Goal: Task Accomplishment & Management: Complete application form

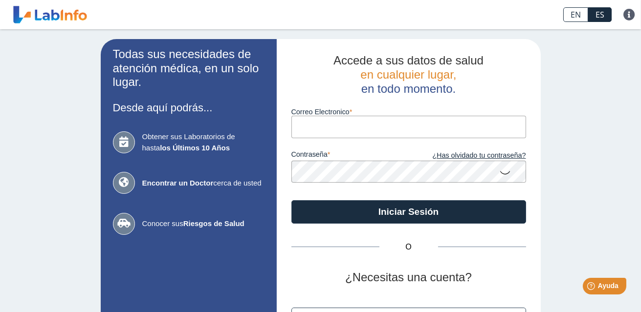
click at [298, 130] on input "Correo Electronico" at bounding box center [408, 127] width 235 height 22
type input "[EMAIL_ADDRESS][DOMAIN_NAME]"
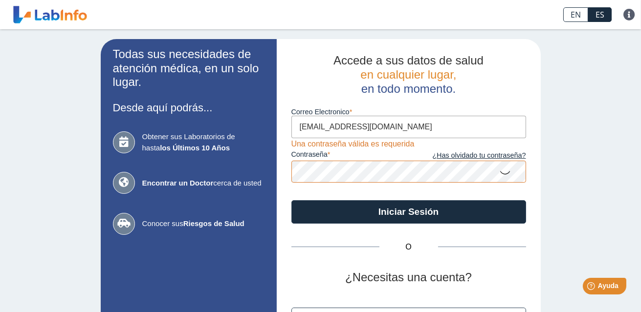
click at [501, 170] on icon at bounding box center [506, 172] width 12 height 19
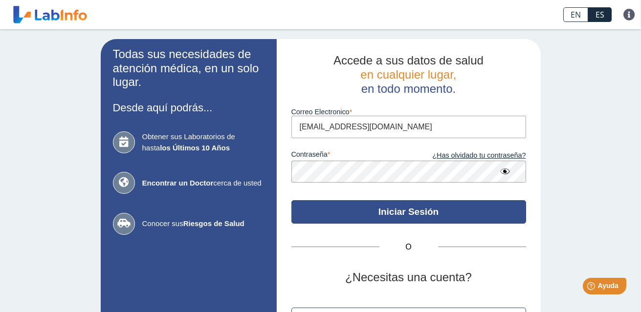
click at [382, 216] on button "Iniciar Sesión" at bounding box center [408, 211] width 235 height 23
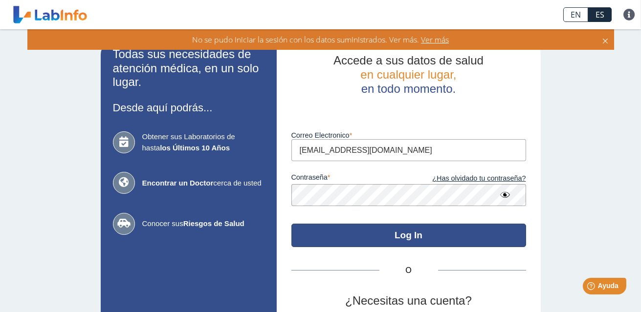
click at [355, 227] on button "Log In" at bounding box center [408, 235] width 235 height 23
click at [353, 237] on button "Log In" at bounding box center [408, 235] width 235 height 23
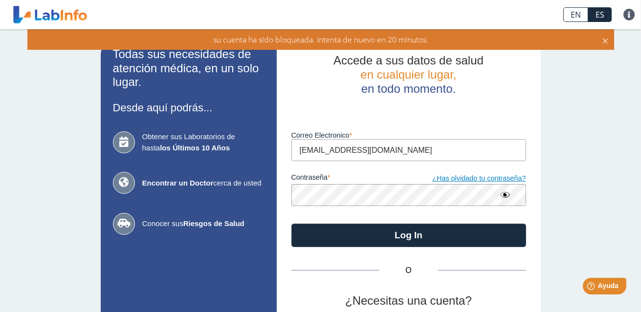
click at [465, 178] on link "¿Has olvidado tu contraseña?" at bounding box center [467, 179] width 117 height 11
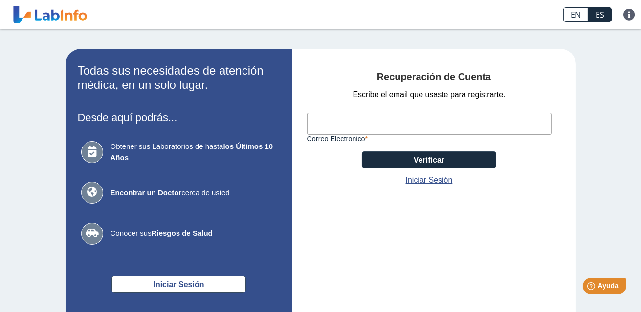
click at [356, 119] on input "Correo Electronico" at bounding box center [429, 124] width 244 height 22
type input "[EMAIL_ADDRESS][DOMAIN_NAME]"
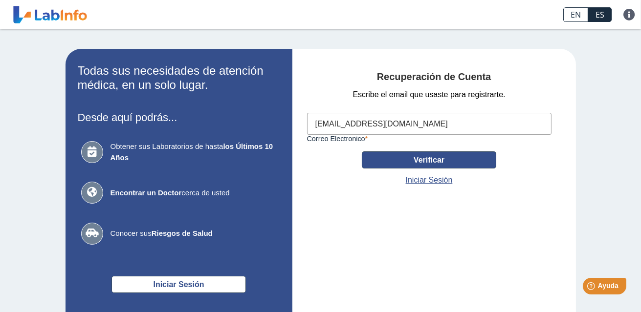
click at [397, 163] on button "Verificar" at bounding box center [429, 160] width 134 height 17
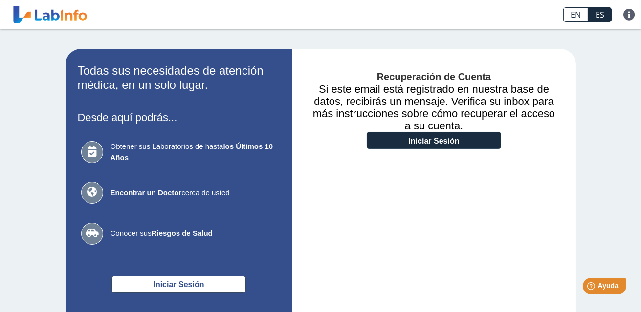
click at [379, 195] on div "Recuperación de Cuenta Si este email está registrado en nuestra base de datos, …" at bounding box center [434, 208] width 284 height 318
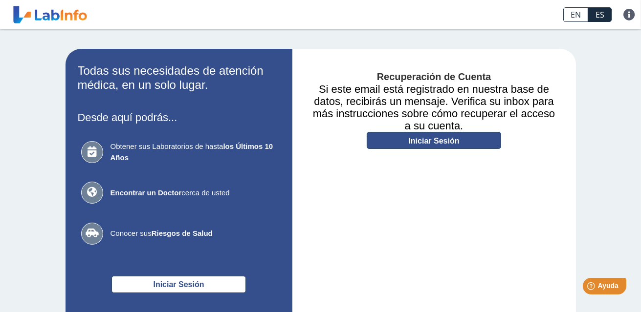
click at [392, 144] on link "Iniciar Sesión" at bounding box center [434, 140] width 134 height 17
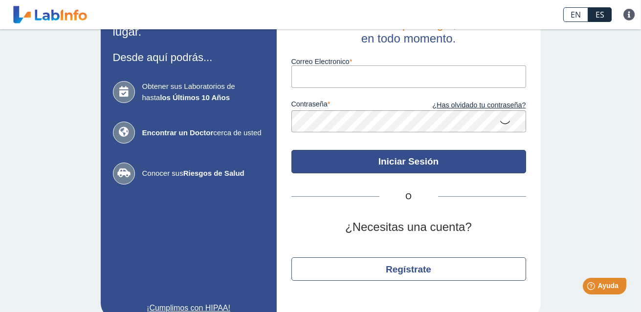
scroll to position [67, 0]
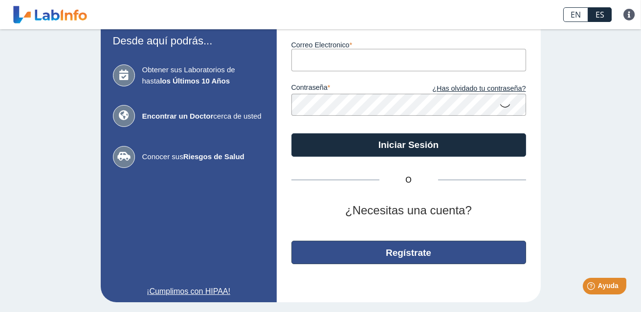
click at [425, 254] on button "Regístrate" at bounding box center [408, 252] width 235 height 23
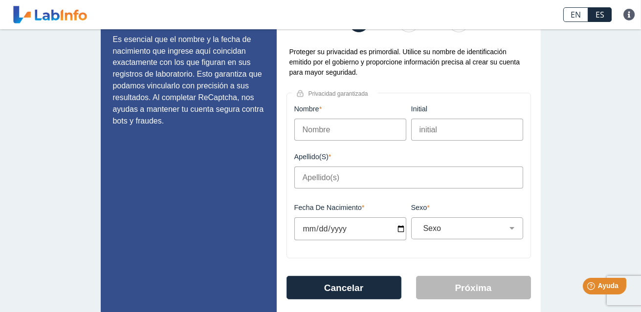
click at [345, 133] on input "Nombre" at bounding box center [350, 130] width 112 height 22
type input "[PERSON_NAME]"
click at [306, 184] on input "Apellido(s)" at bounding box center [408, 178] width 229 height 22
type input "Fargas"
click at [337, 231] on input "Fecha de Nacimiento" at bounding box center [350, 229] width 112 height 23
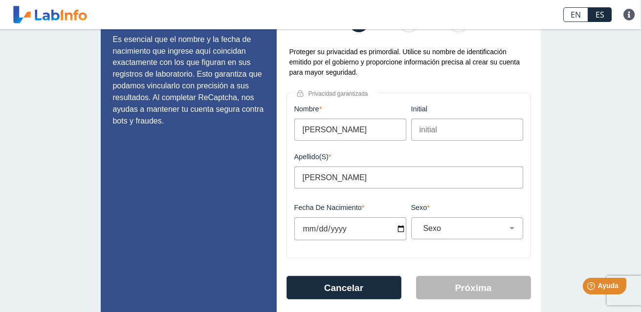
click at [302, 227] on input "Fecha de Nacimiento" at bounding box center [350, 229] width 112 height 23
click at [349, 224] on input "Fecha de Nacimiento" at bounding box center [350, 229] width 112 height 23
click at [338, 232] on input "Fecha de Nacimiento" at bounding box center [350, 229] width 112 height 23
type input "[DATE]"
click at [483, 227] on select "Sexo Masculino Femenino" at bounding box center [470, 228] width 103 height 9
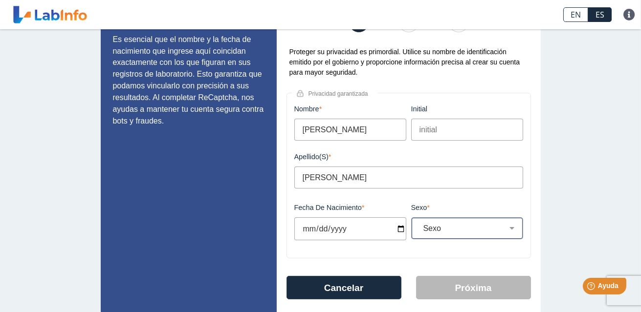
select select "F"
click at [419, 224] on select "Sexo Masculino Femenino" at bounding box center [470, 228] width 103 height 9
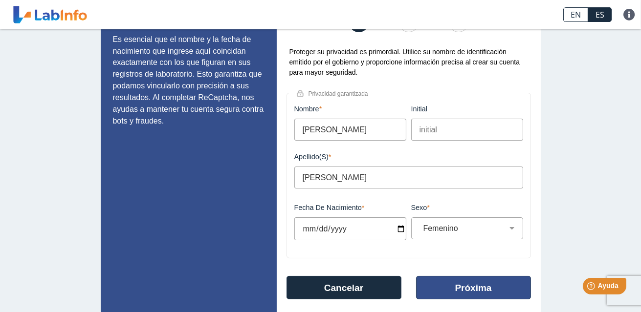
click at [430, 290] on button "Próxima" at bounding box center [473, 287] width 115 height 23
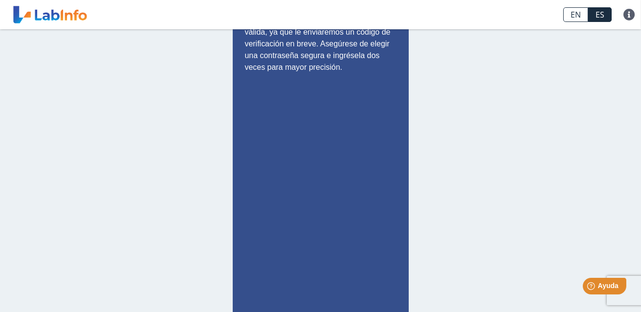
scroll to position [48, 0]
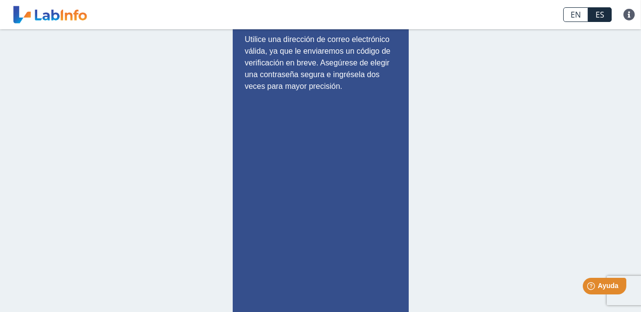
type input "[EMAIL_ADDRESS][DOMAIN_NAME]"
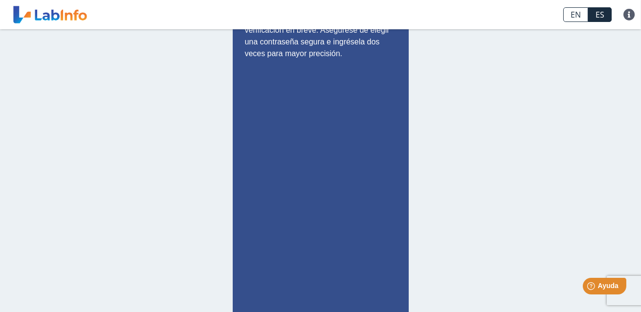
scroll to position [185, 0]
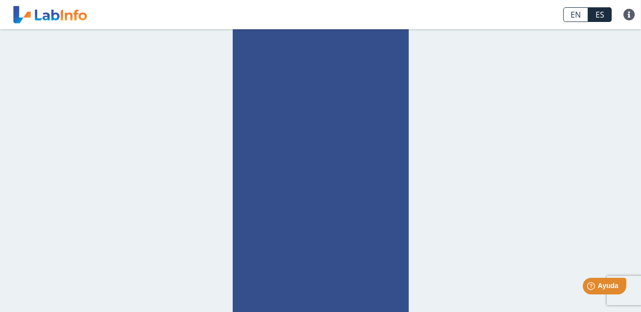
checkbox input "true"
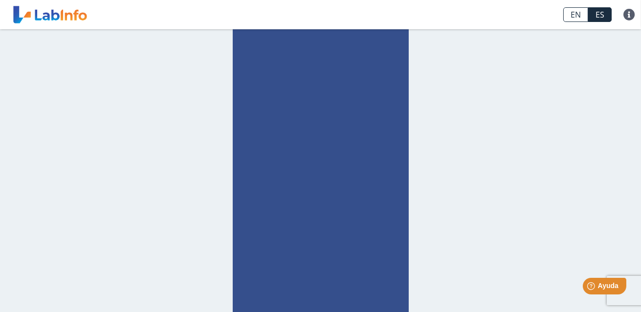
select select "F"
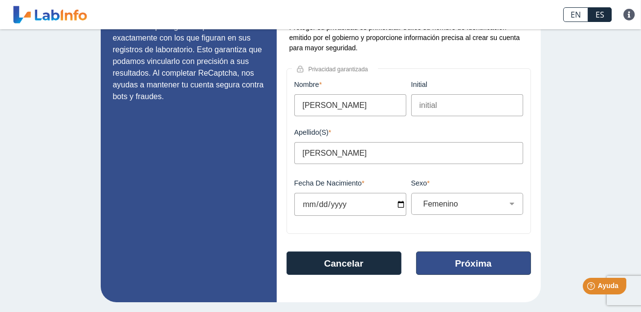
click at [437, 258] on button "Próxima" at bounding box center [473, 263] width 115 height 23
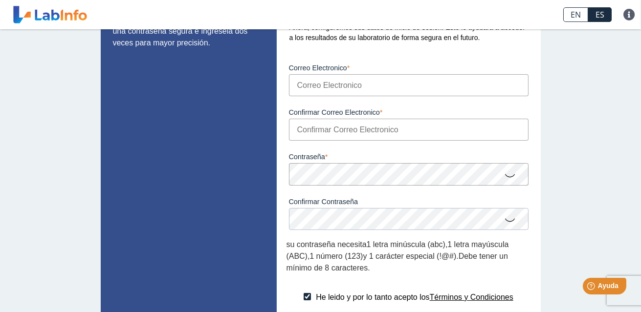
scroll to position [73, 0]
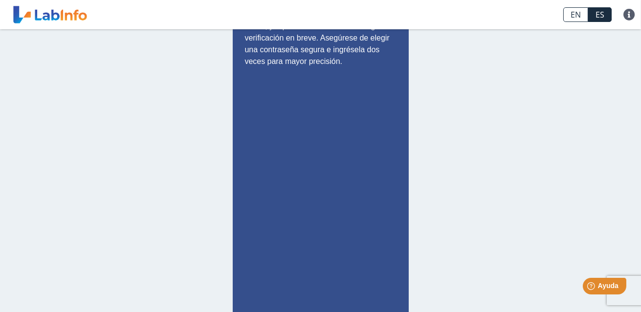
type input "[EMAIL_ADDRESS][DOMAIN_NAME]"
drag, startPoint x: 306, startPoint y: 227, endPoint x: 581, endPoint y: 165, distance: 281.6
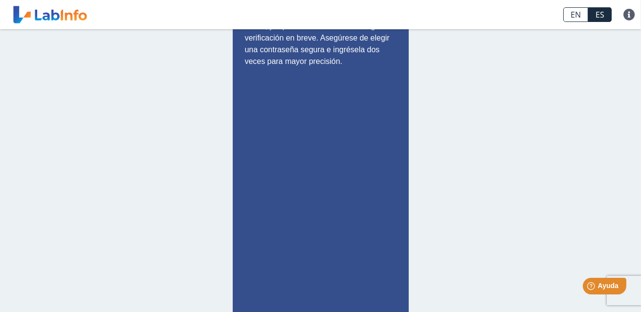
click at [581, 165] on div "Configure su cuenta Utilice una dirección de correo electrónico válida, ya que …" at bounding box center [320, 245] width 641 height 579
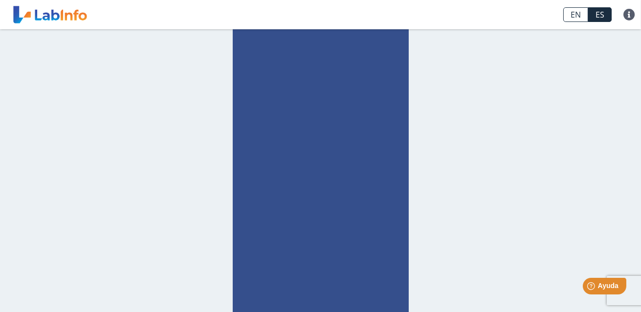
drag, startPoint x: 406, startPoint y: 256, endPoint x: 441, endPoint y: 265, distance: 36.9
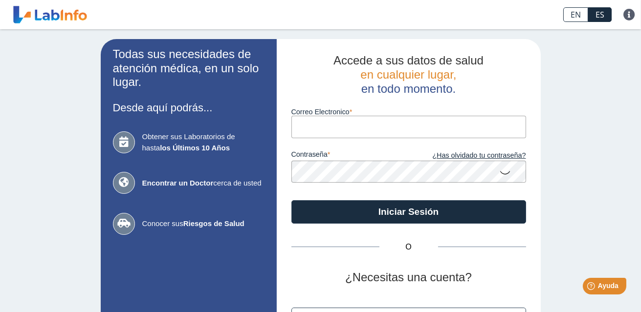
scroll to position [67, 0]
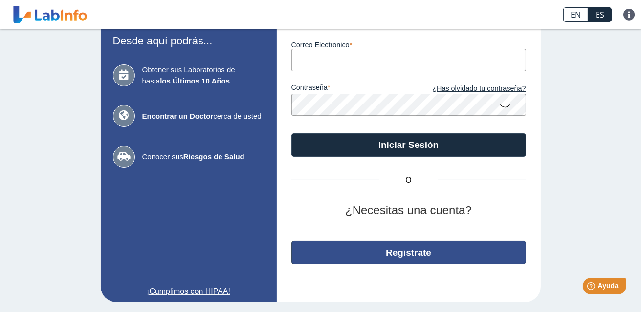
type input "[EMAIL_ADDRESS][DOMAIN_NAME]"
click at [386, 254] on button "Regístrate" at bounding box center [408, 252] width 235 height 23
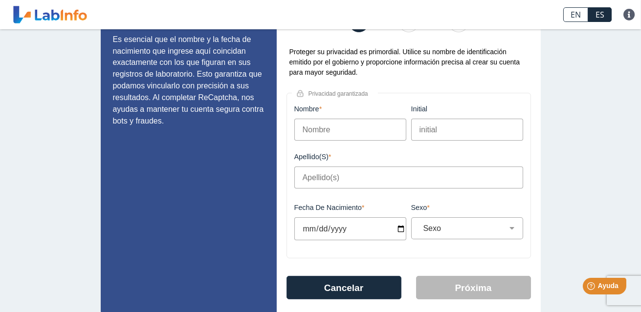
click at [351, 138] on input "Nombre" at bounding box center [350, 130] width 112 height 22
type input "[PERSON_NAME]"
type input "Fargas"
type input "[DATE]"
click at [443, 231] on select "Sexo Masculino Femenino" at bounding box center [470, 228] width 103 height 9
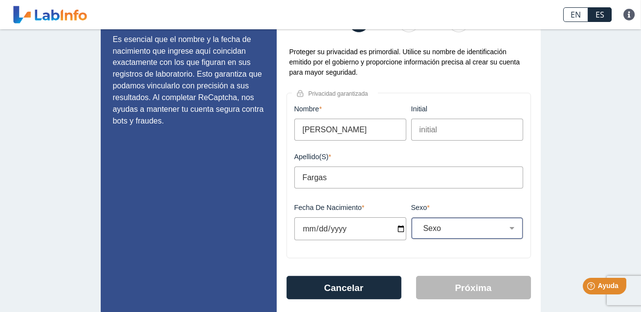
select select "F"
click at [419, 224] on select "Sexo Masculino Femenino" at bounding box center [470, 228] width 103 height 9
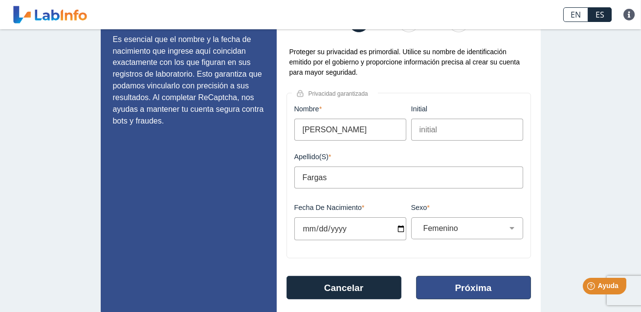
click at [435, 290] on button "Próxima" at bounding box center [473, 287] width 115 height 23
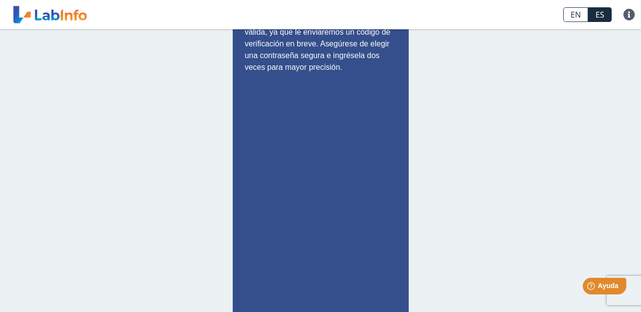
scroll to position [48, 0]
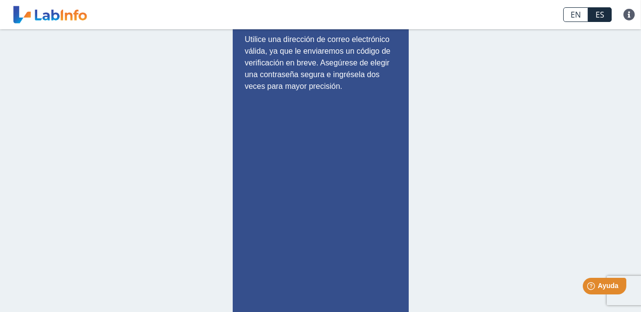
type input "[EMAIL_ADDRESS][DOMAIN_NAME]"
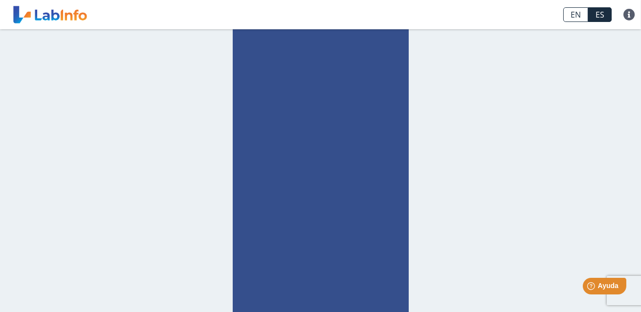
scroll to position [104, 0]
